Goal: Information Seeking & Learning: Learn about a topic

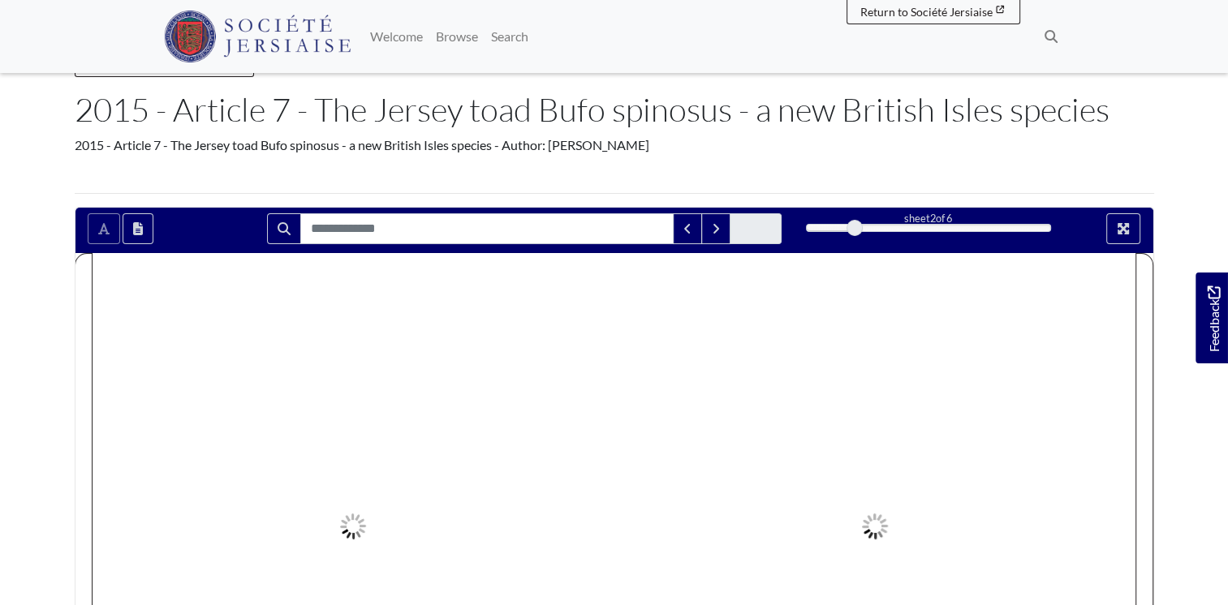
scroll to position [81, 0]
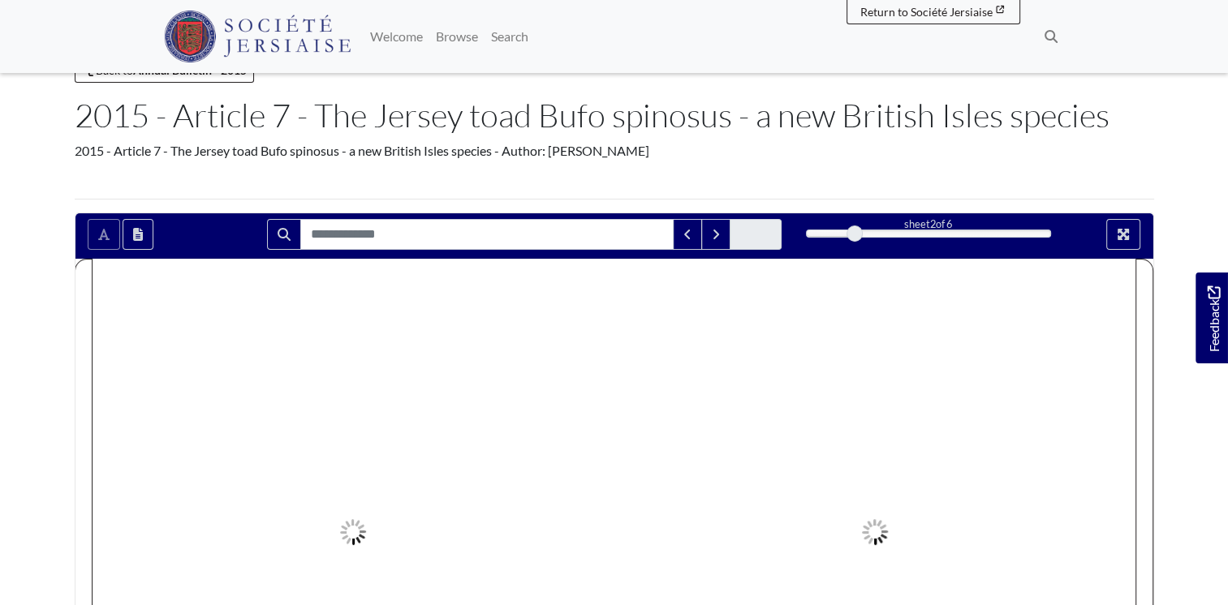
click at [810, 231] on div "2" at bounding box center [928, 234] width 245 height 16
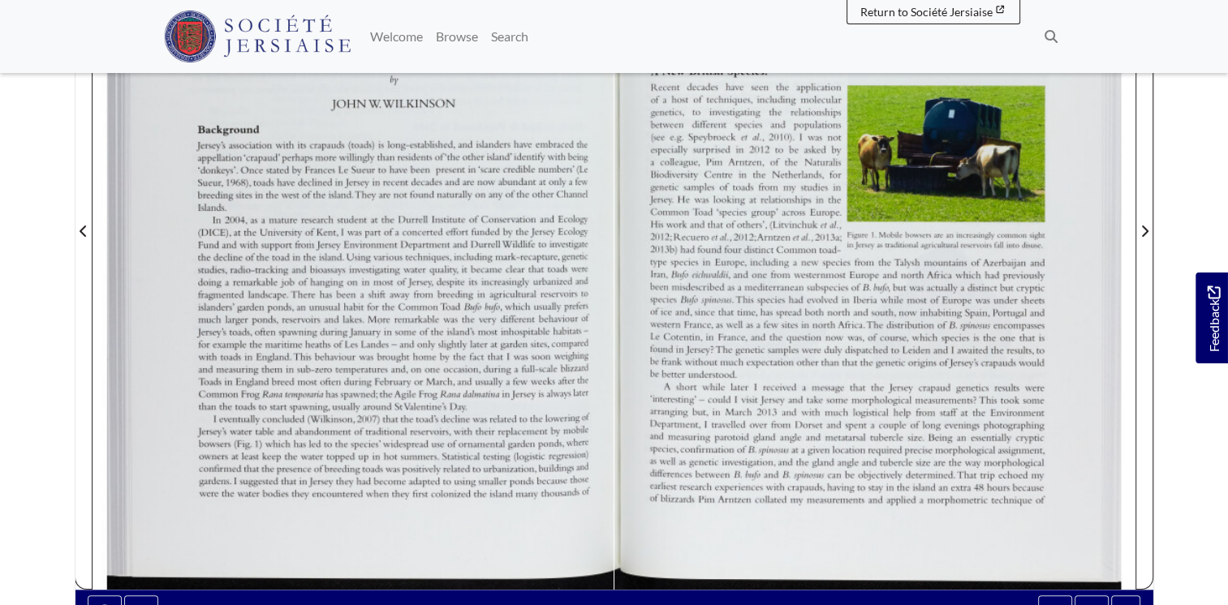
scroll to position [406, 0]
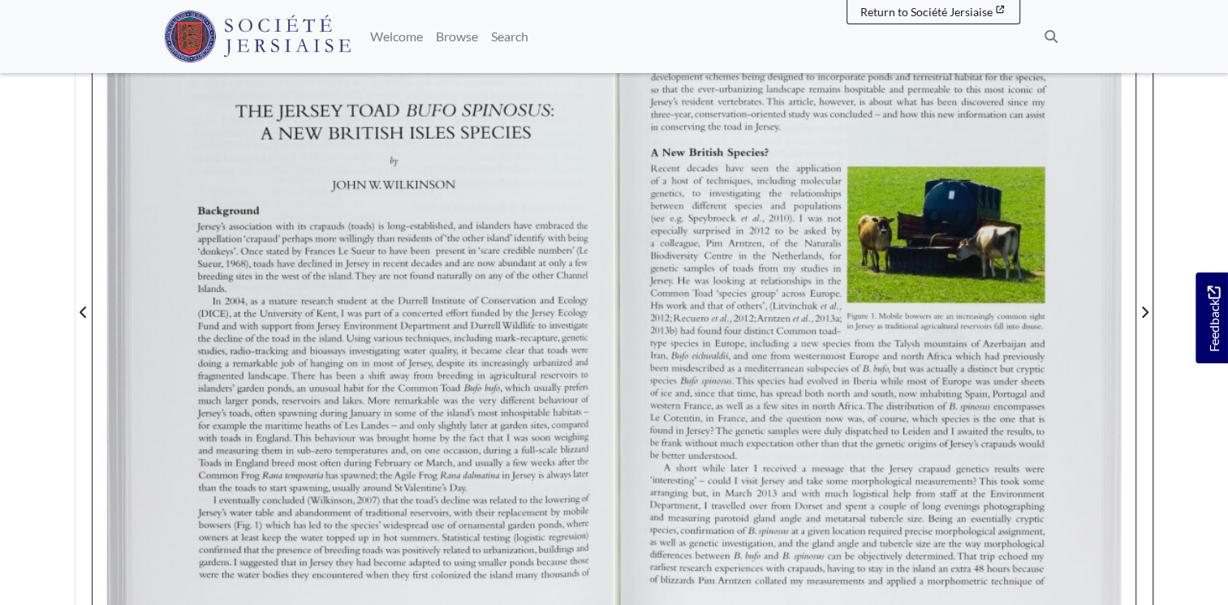
click at [428, 388] on div at bounding box center [353, 302] width 521 height 737
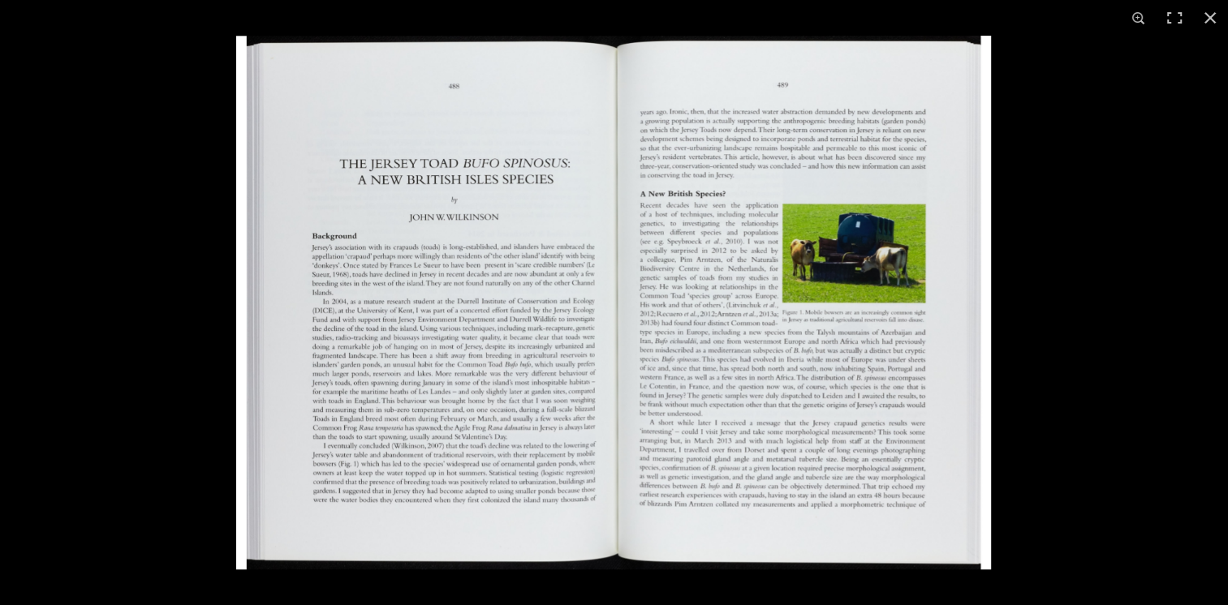
click at [480, 352] on img at bounding box center [613, 303] width 755 height 534
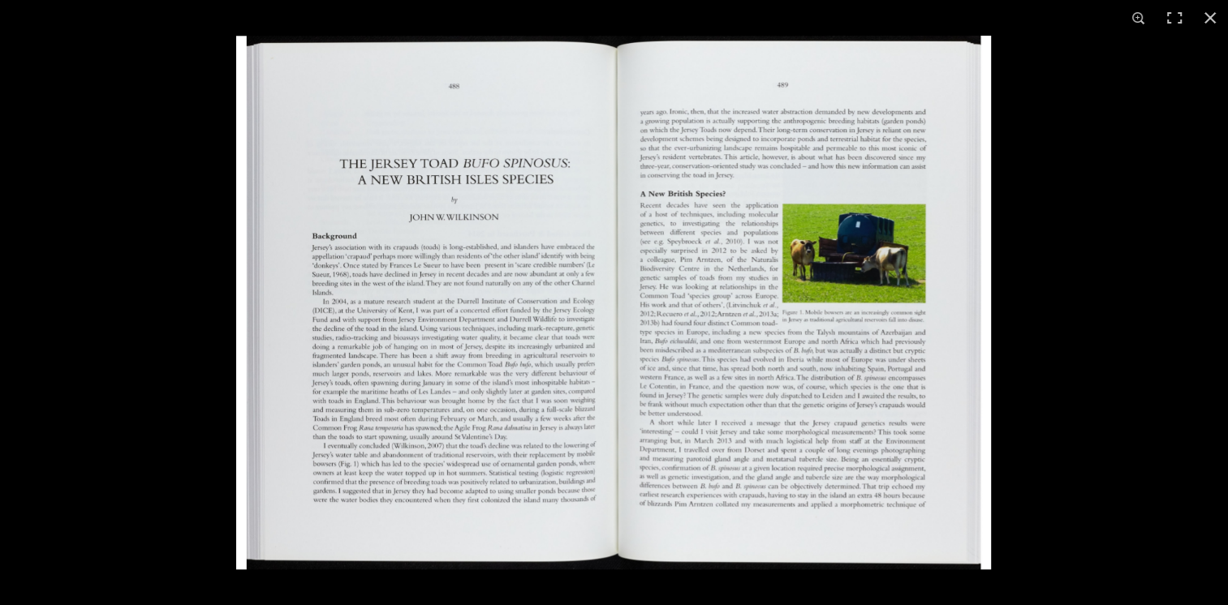
click at [536, 359] on img at bounding box center [613, 303] width 755 height 534
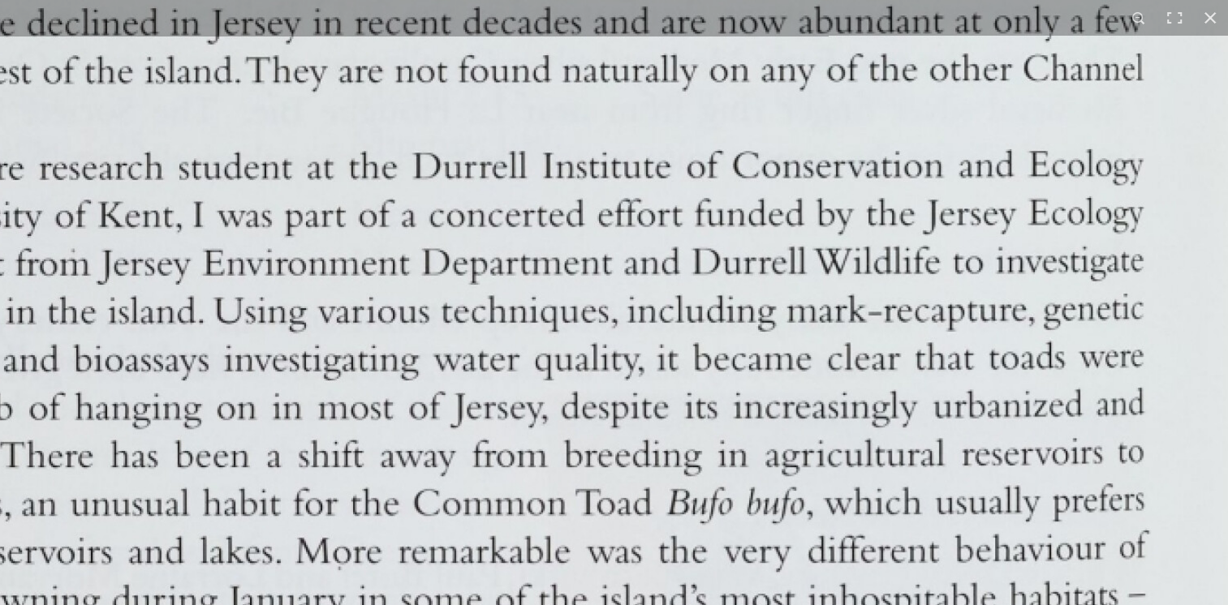
click at [442, 370] on img at bounding box center [1244, 174] width 4016 height 2840
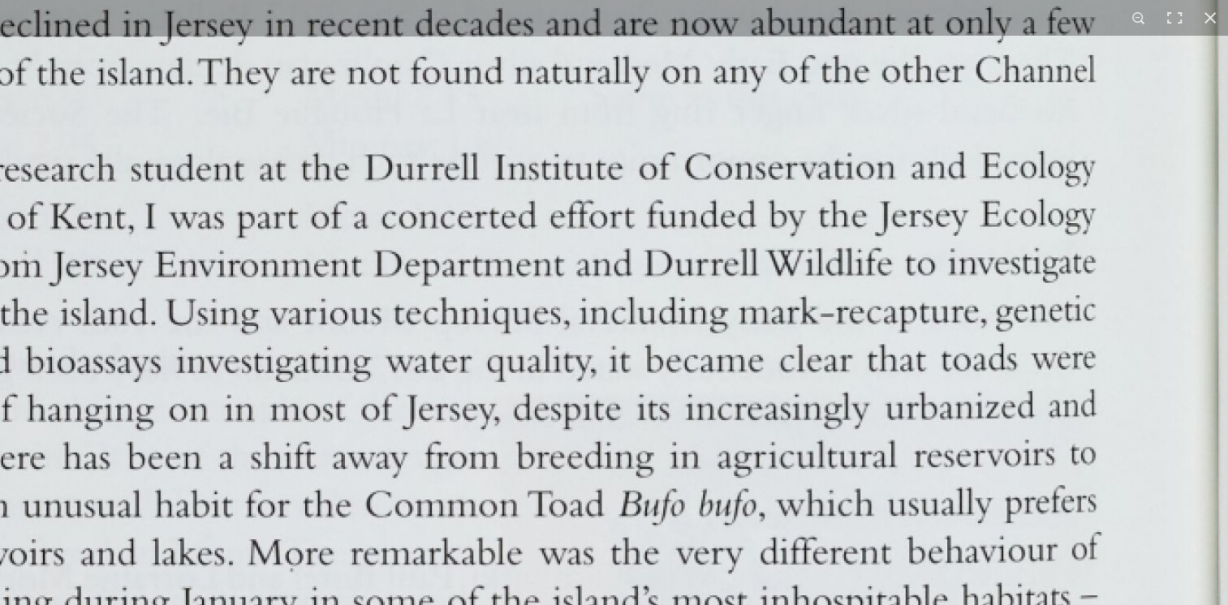
click at [442, 366] on img at bounding box center [1197, 175] width 4016 height 2840
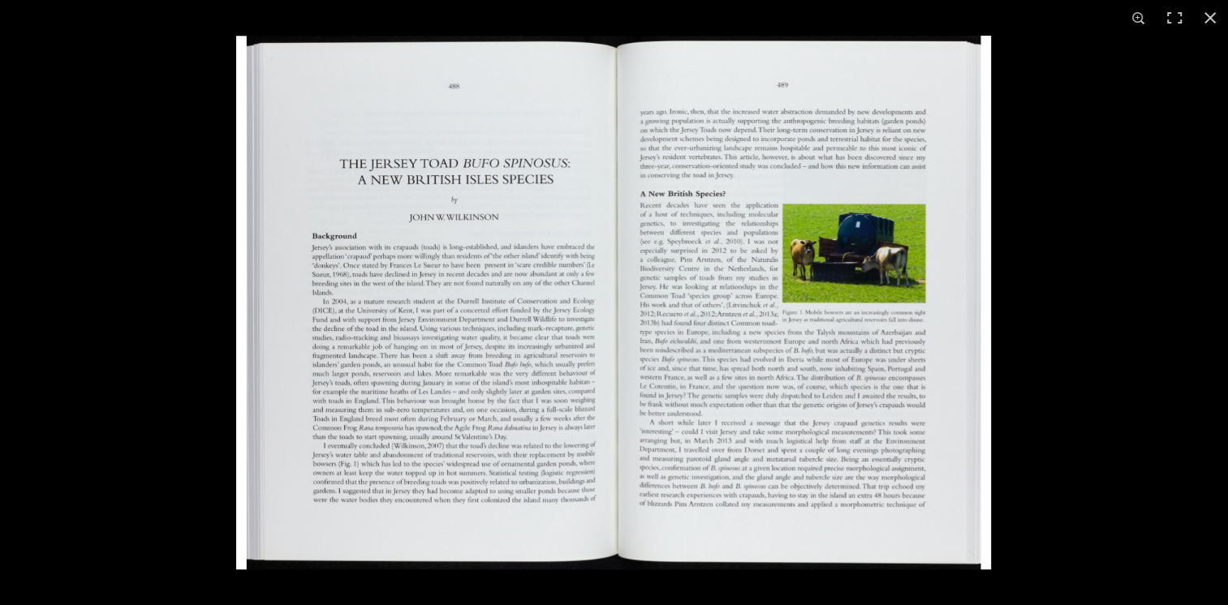
click at [565, 374] on img at bounding box center [613, 303] width 755 height 534
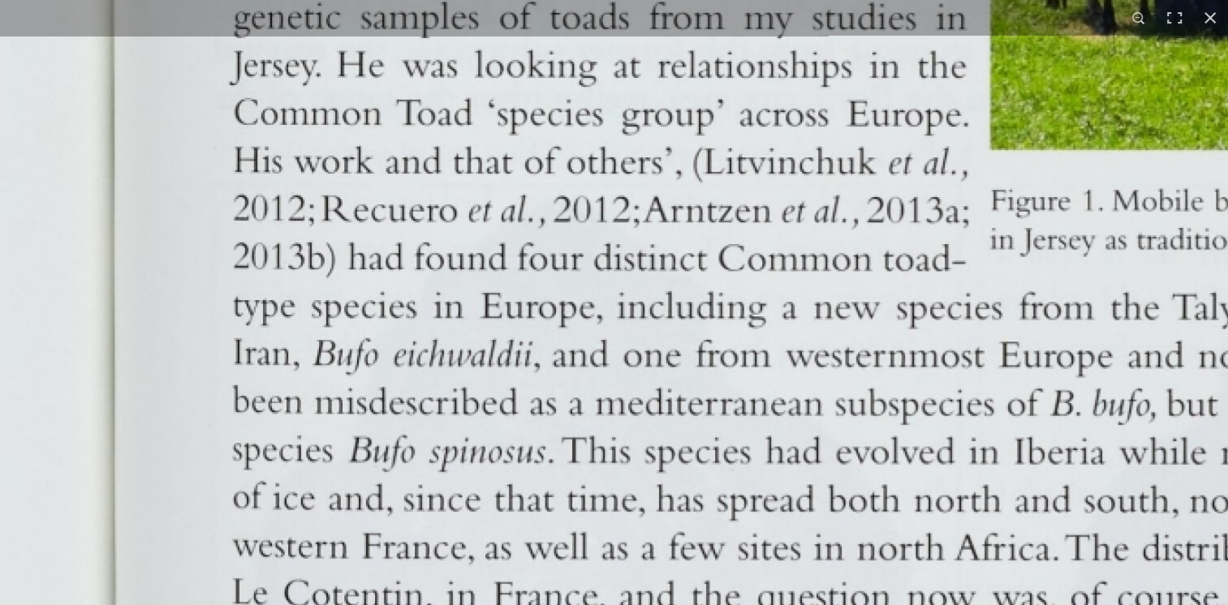
click at [239, 605] on html "Menu" at bounding box center [614, 341] width 1228 height 1495
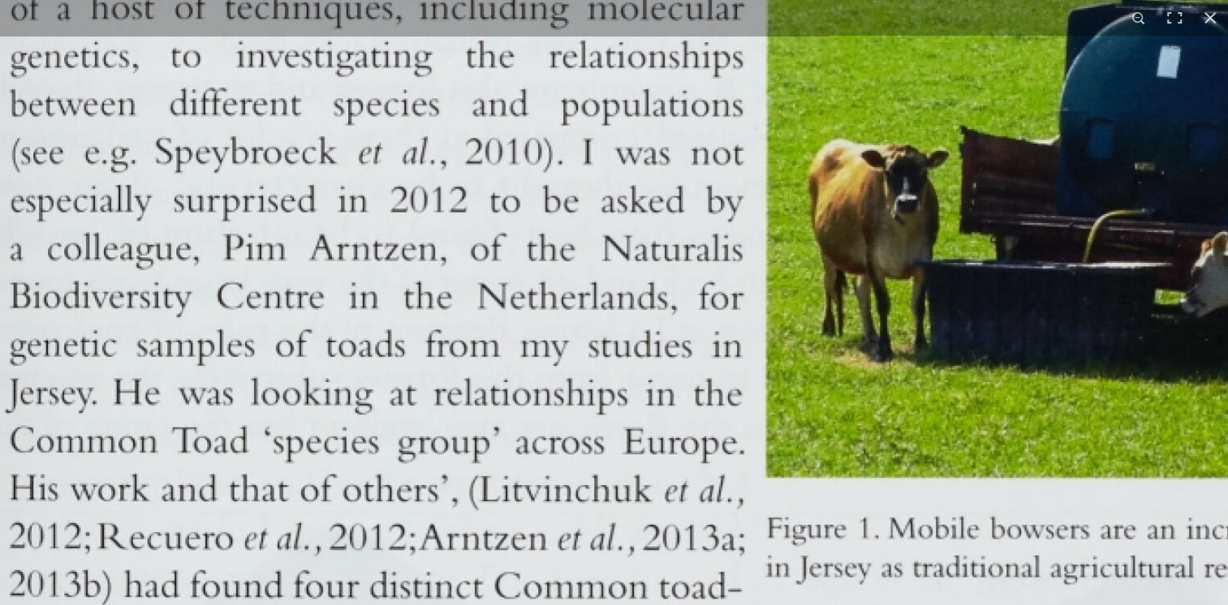
click at [299, 605] on html "Menu" at bounding box center [614, 341] width 1228 height 1495
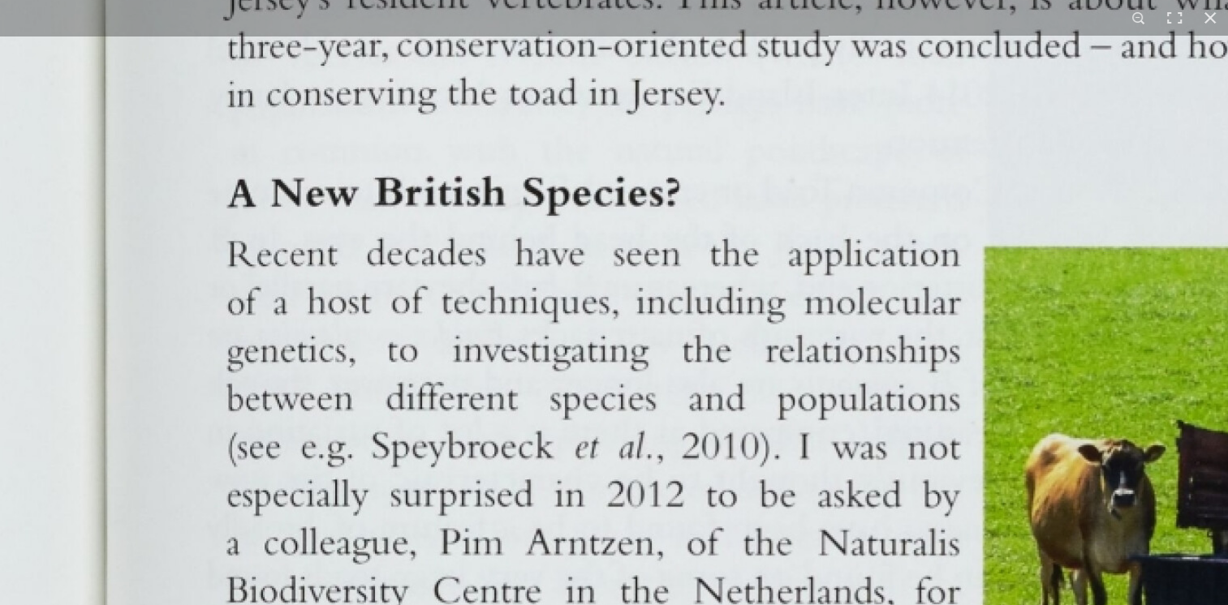
click at [600, 605] on html "Menu" at bounding box center [614, 341] width 1228 height 1495
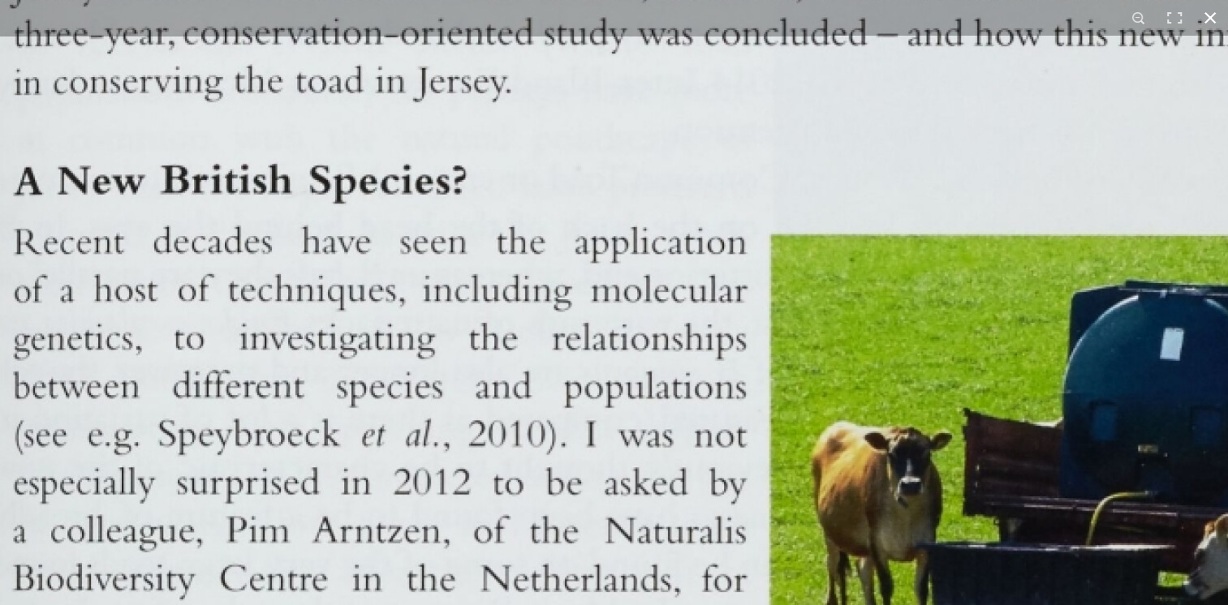
click at [842, 0] on html "Menu" at bounding box center [614, 341] width 1228 height 1495
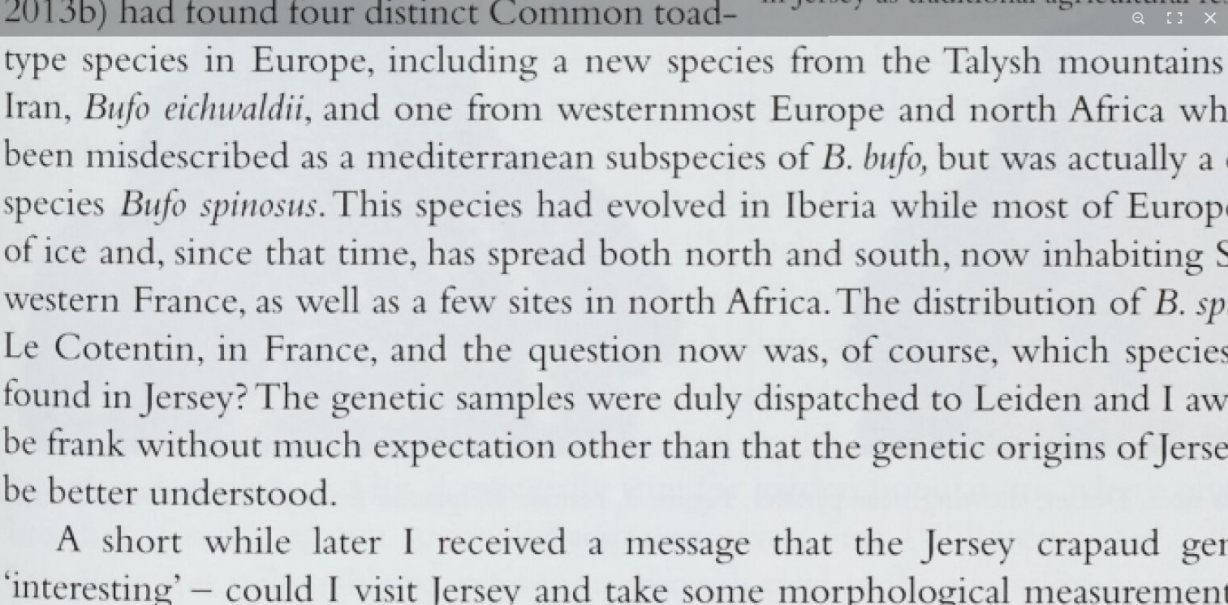
click at [1227, 322] on html "Menu" at bounding box center [614, 341] width 1228 height 1495
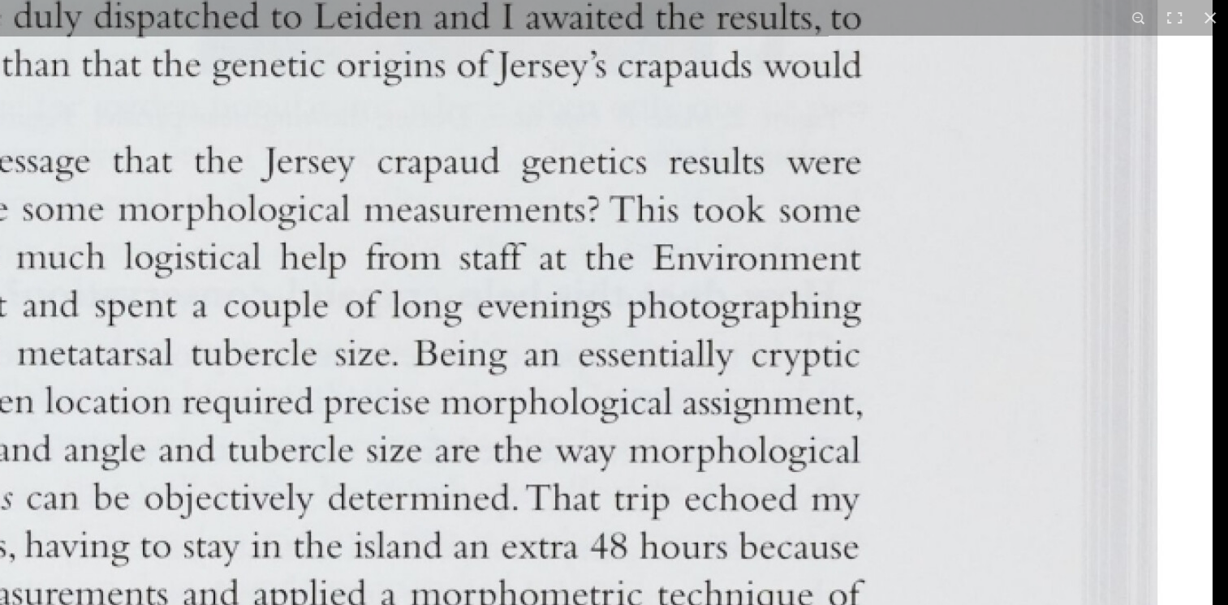
click at [764, 605] on html "Menu" at bounding box center [614, 341] width 1228 height 1495
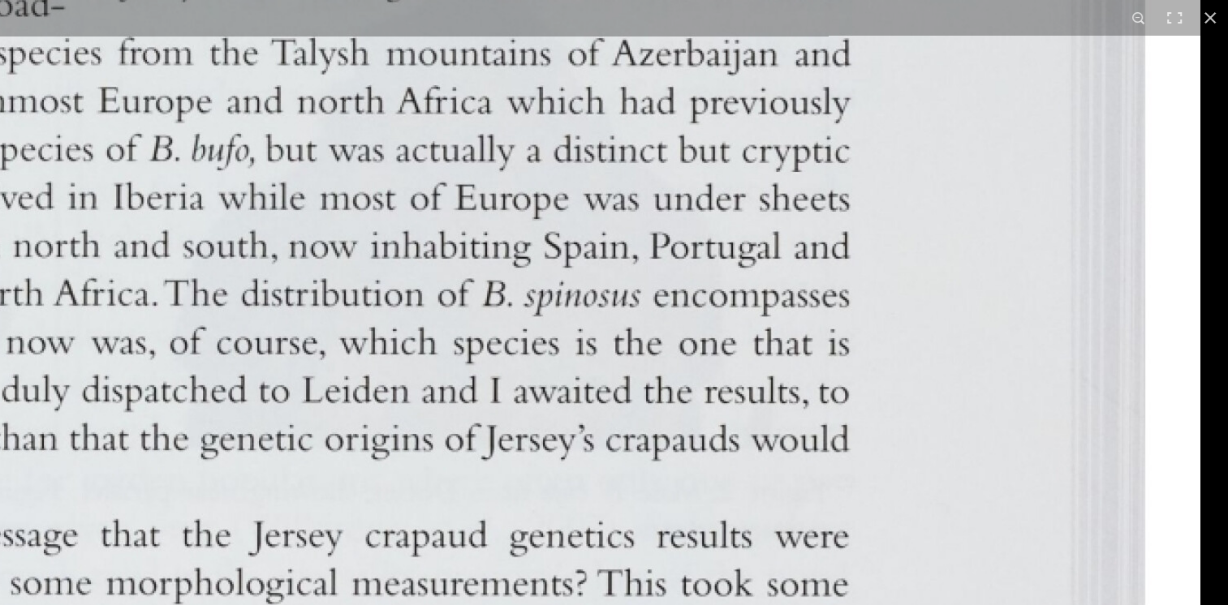
click at [753, 605] on html "Menu" at bounding box center [614, 341] width 1228 height 1495
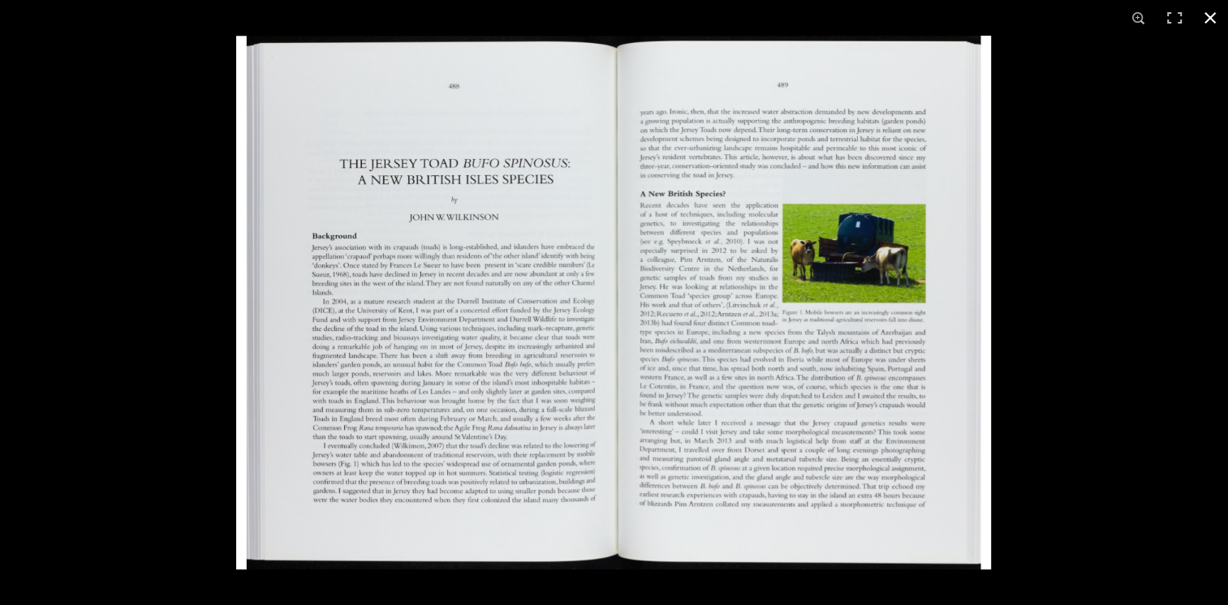
scroll to position [162, 0]
click at [912, 365] on img at bounding box center [613, 303] width 755 height 534
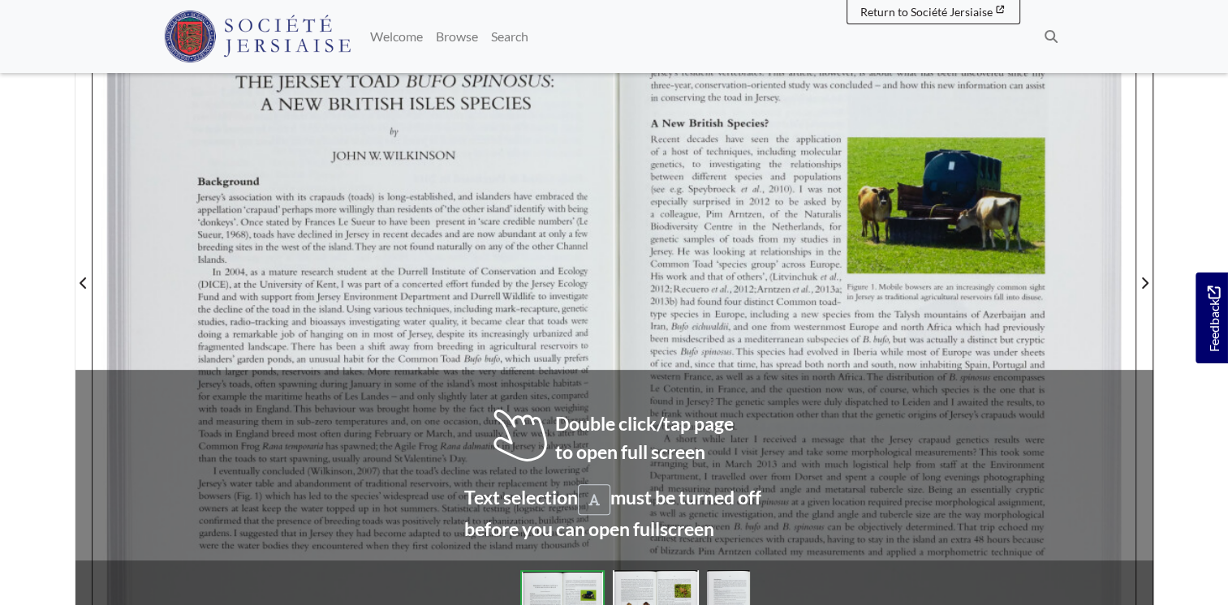
scroll to position [487, 0]
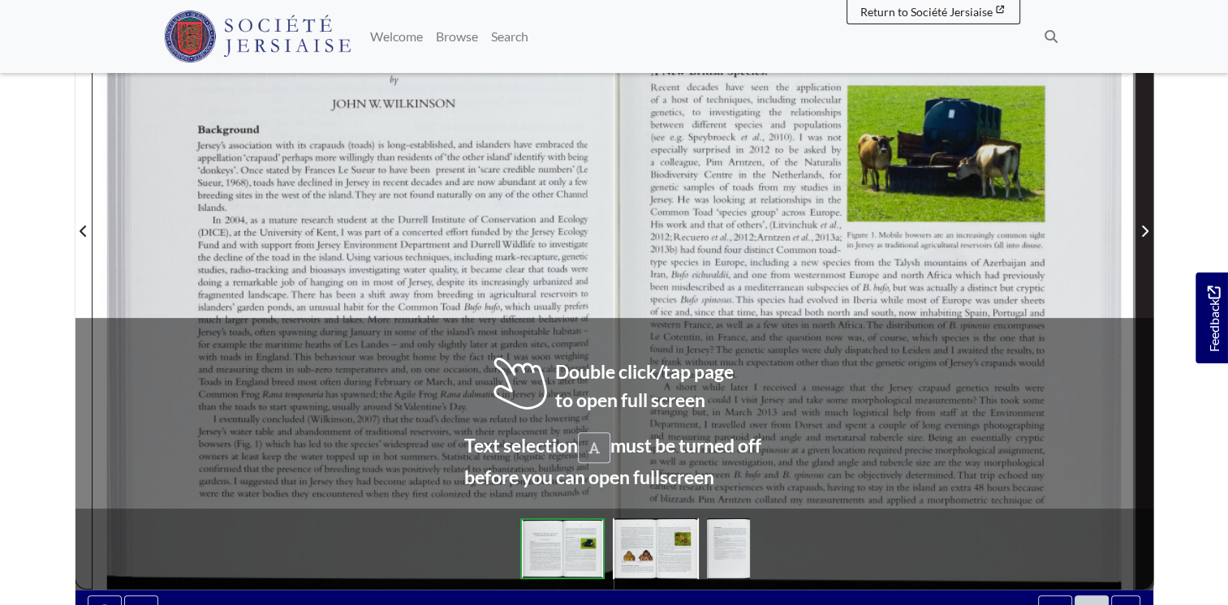
click at [1146, 228] on icon "Next Page" at bounding box center [1144, 231] width 8 height 13
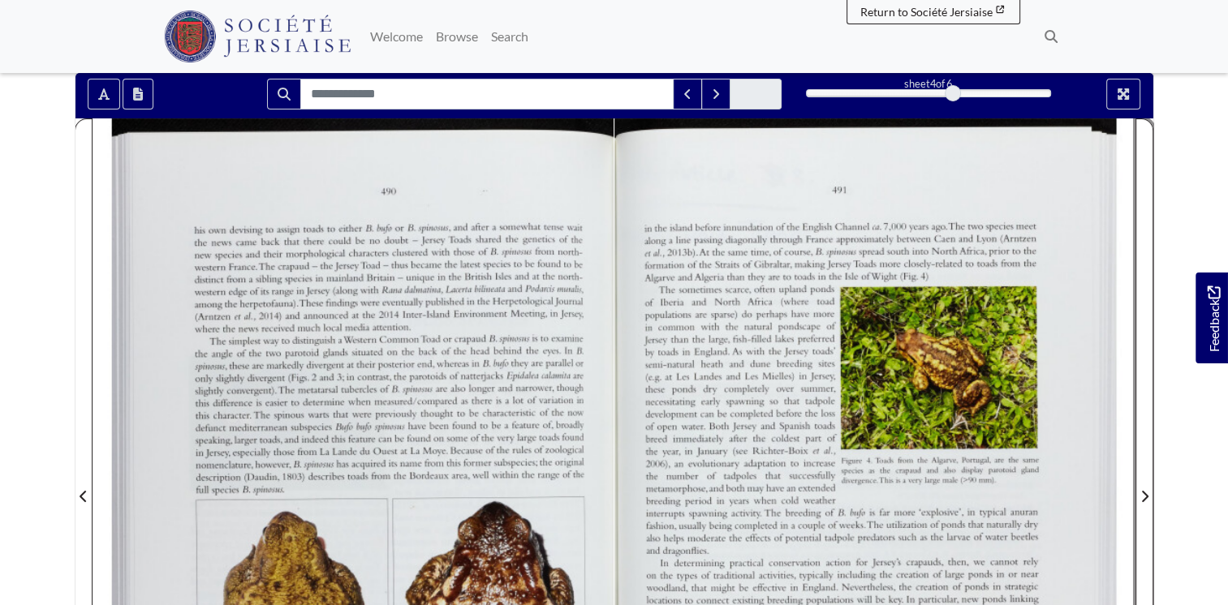
scroll to position [81, 0]
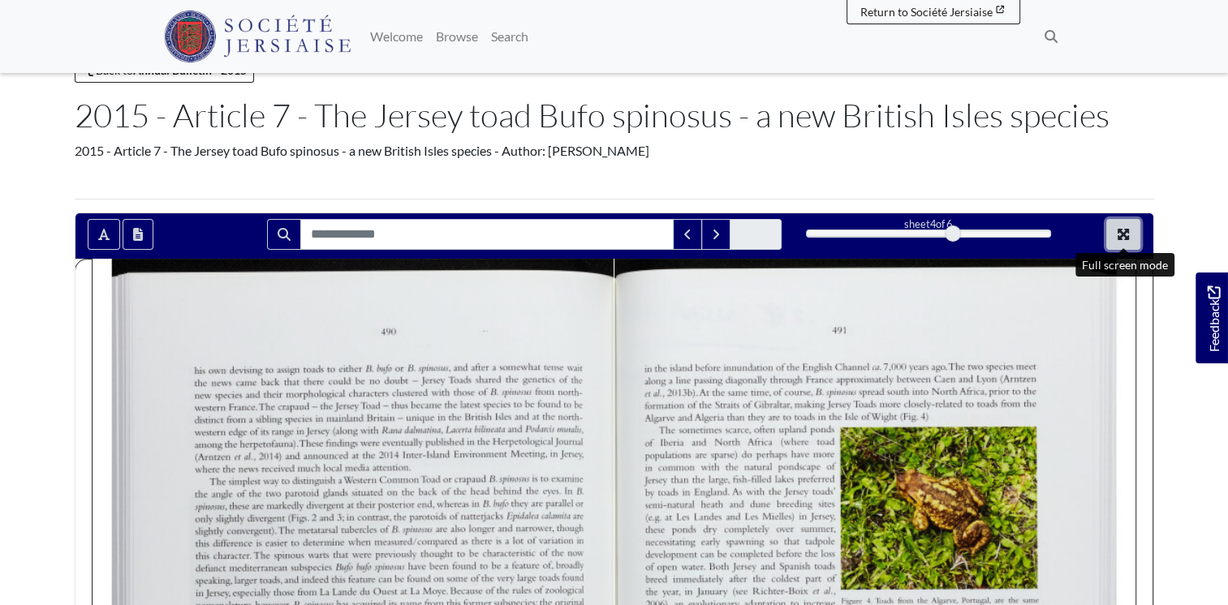
click at [1130, 230] on icon "Full screen mode" at bounding box center [1123, 234] width 13 height 13
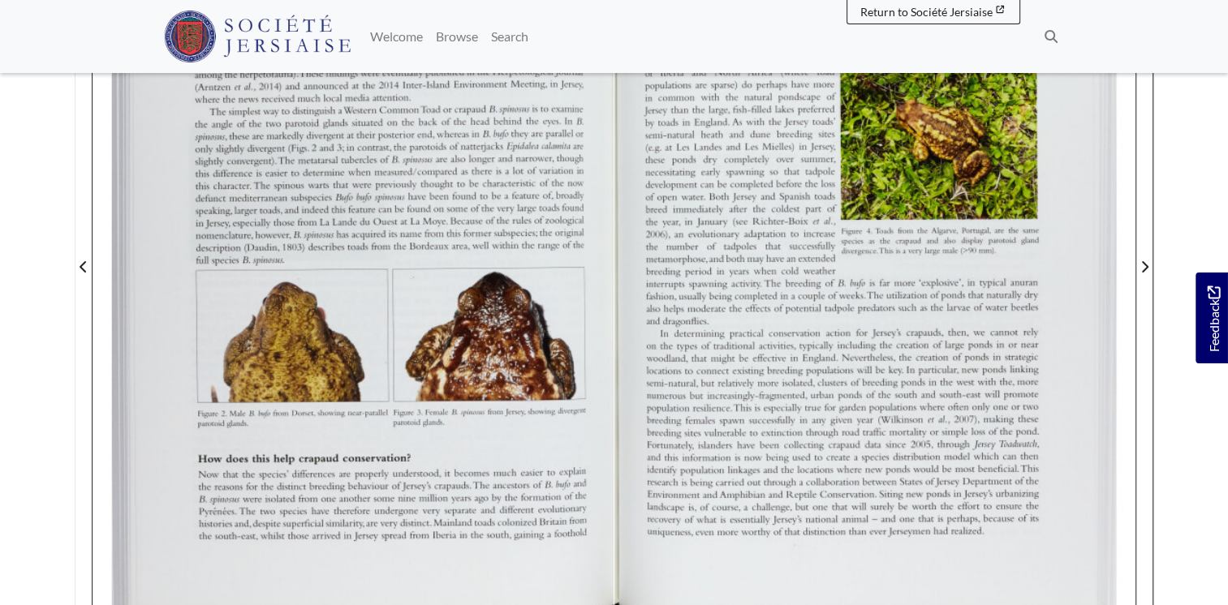
scroll to position [487, 0]
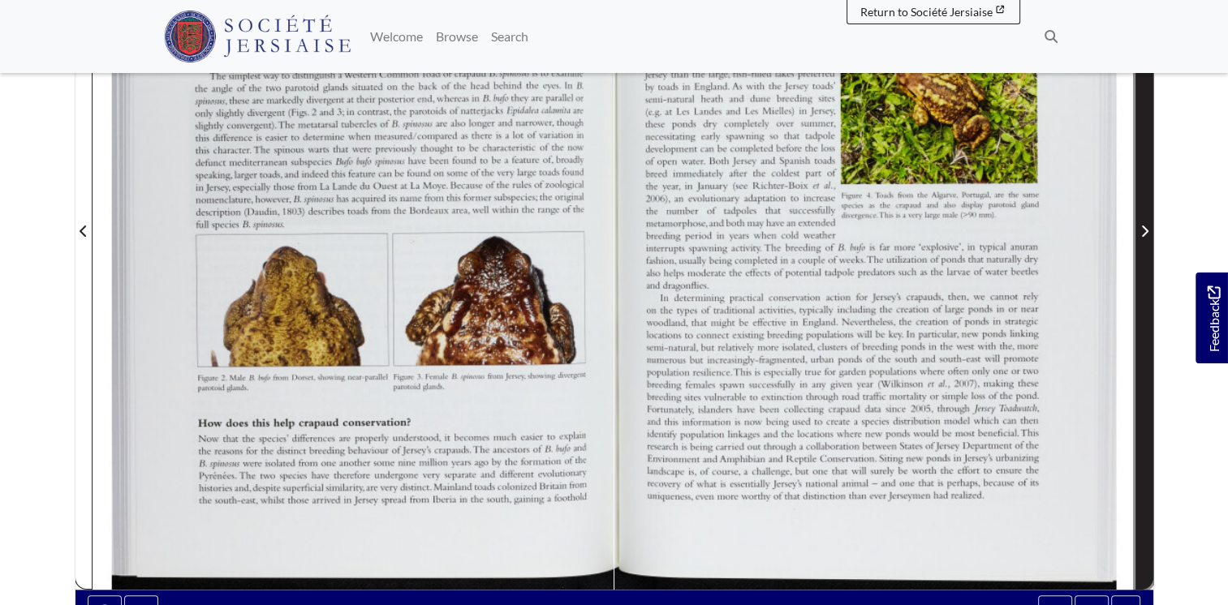
click at [1144, 228] on icon "Next Page" at bounding box center [1145, 231] width 6 height 11
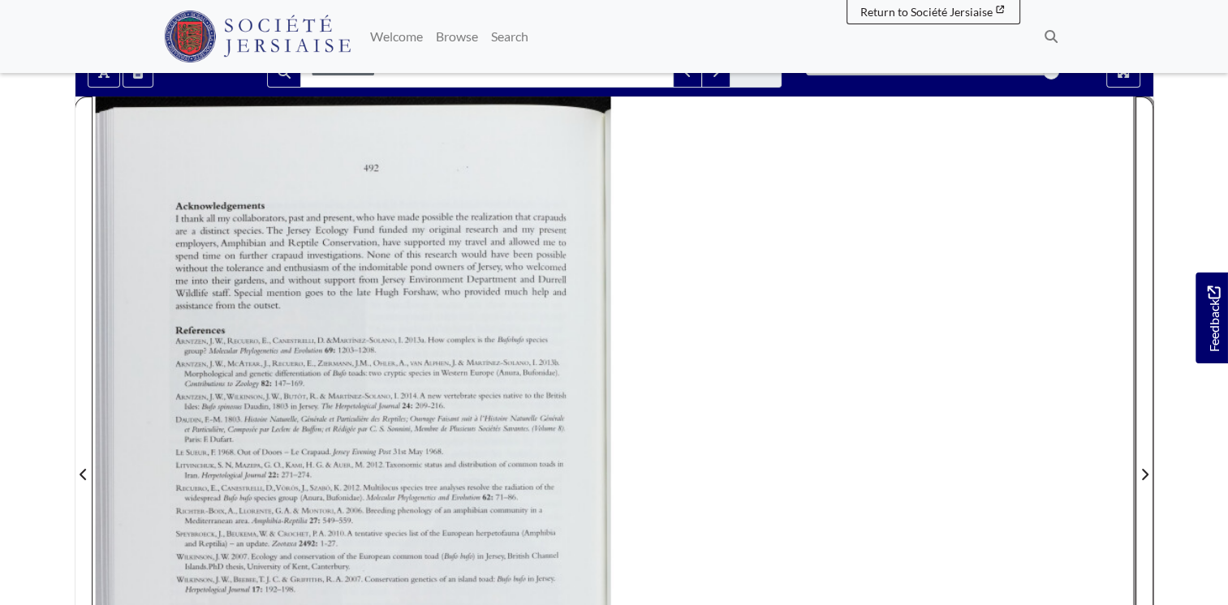
scroll to position [162, 0]
